Goal: Task Accomplishment & Management: Use online tool/utility

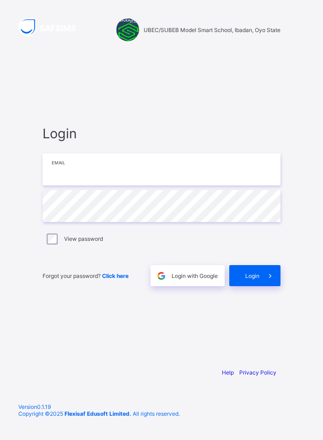
click at [82, 185] on input "email" at bounding box center [162, 169] width 238 height 32
type input "**********"
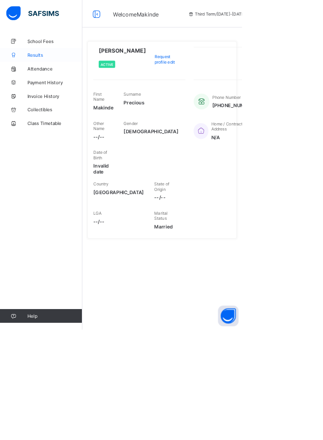
click at [51, 75] on span "Results" at bounding box center [73, 73] width 73 height 7
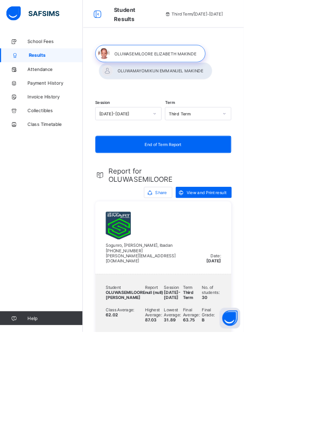
click at [224, 89] on div at bounding box center [206, 93] width 150 height 23
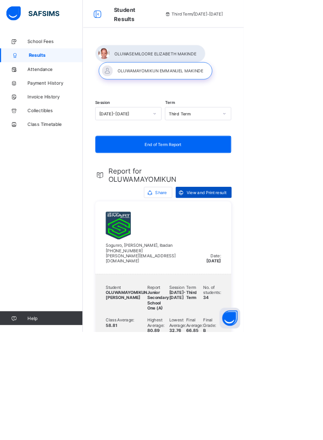
click at [278, 258] on div "View and Print result" at bounding box center [270, 254] width 74 height 15
click at [189, 68] on div at bounding box center [199, 70] width 146 height 23
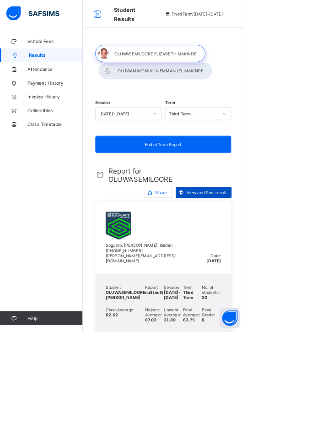
click at [275, 252] on span "View and Print result" at bounding box center [273, 255] width 53 height 7
